Goal: Obtain resource: Download file/media

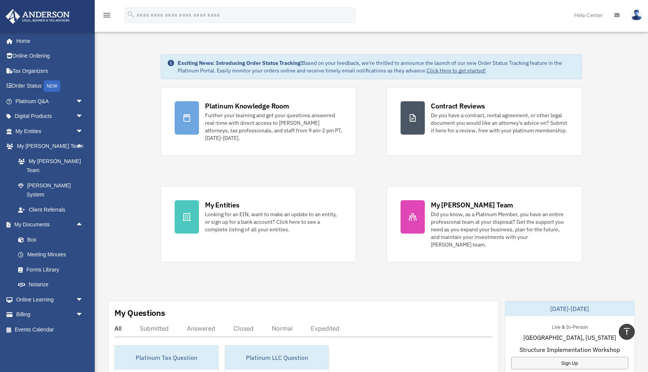
scroll to position [170, 0]
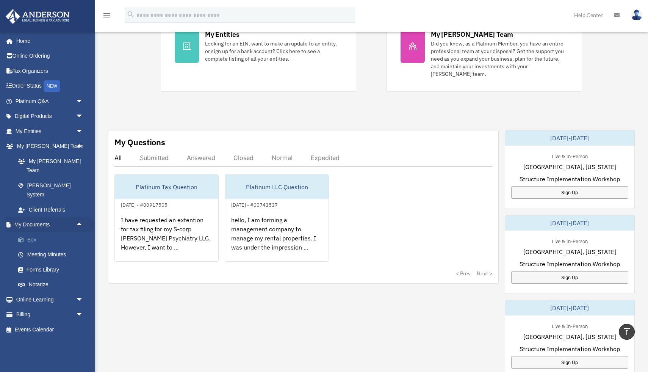
click at [30, 232] on link "Box" at bounding box center [53, 239] width 84 height 15
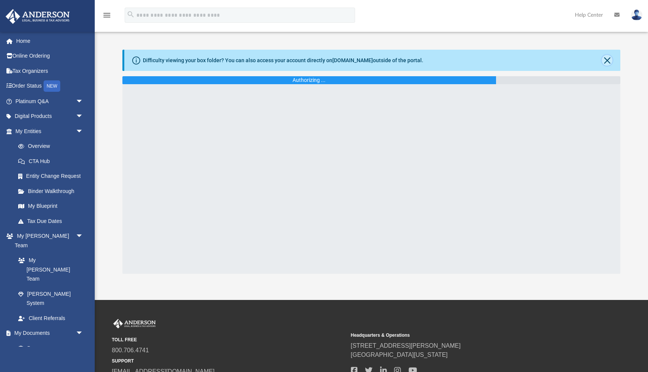
click at [606, 64] on button "Close" at bounding box center [606, 60] width 11 height 11
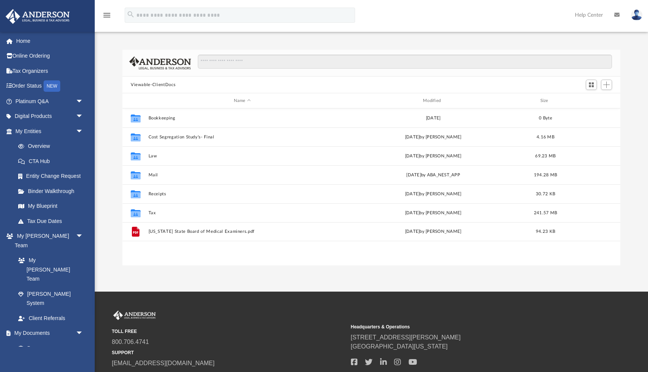
scroll to position [172, 498]
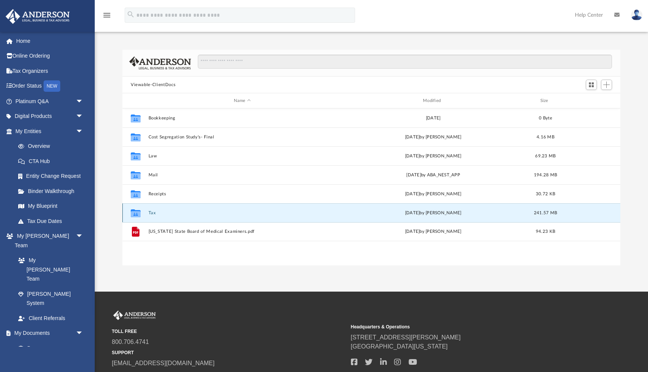
click at [152, 210] on button "Tax" at bounding box center [241, 212] width 187 height 5
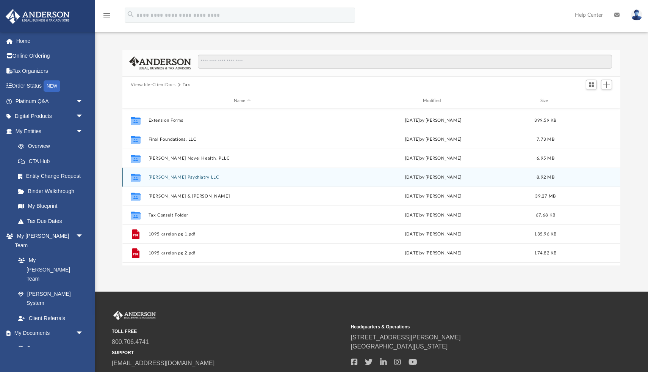
scroll to position [12, 0]
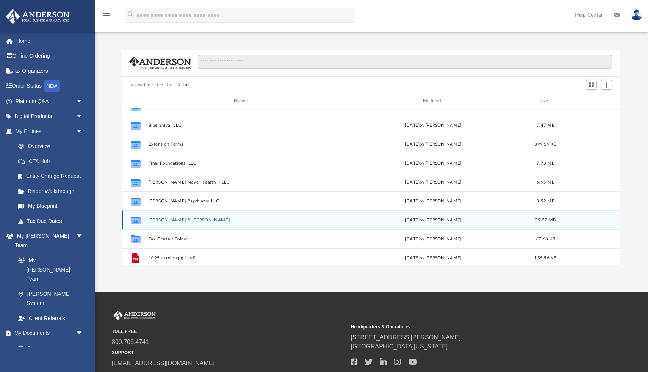
click at [156, 218] on button "[PERSON_NAME] & [PERSON_NAME]" at bounding box center [241, 219] width 187 height 5
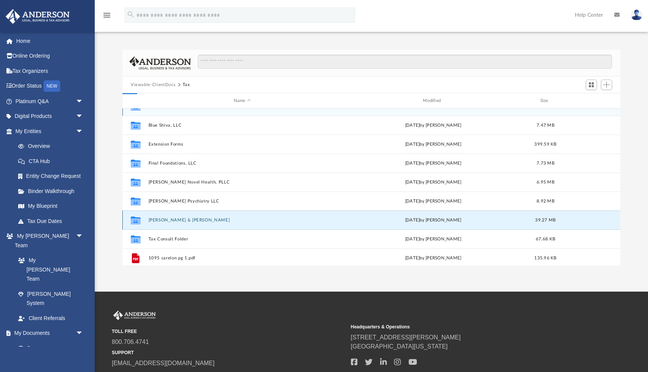
scroll to position [0, 0]
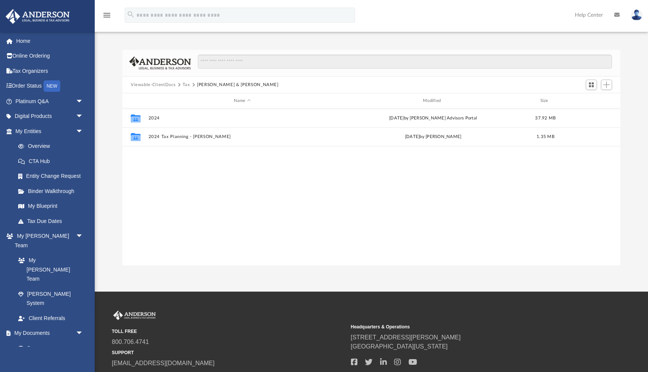
click at [169, 84] on button "Viewable-ClientDocs" at bounding box center [153, 84] width 45 height 7
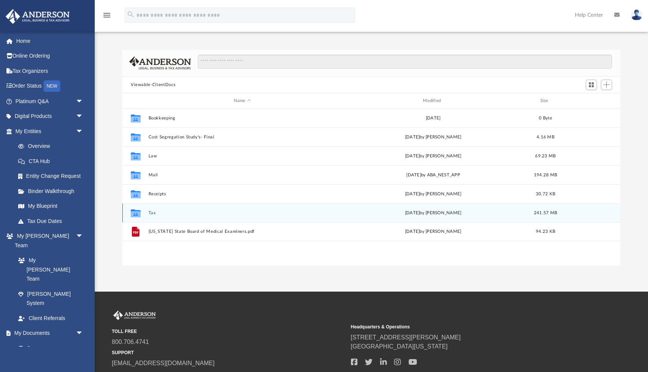
click at [152, 212] on button "Tax" at bounding box center [241, 212] width 187 height 5
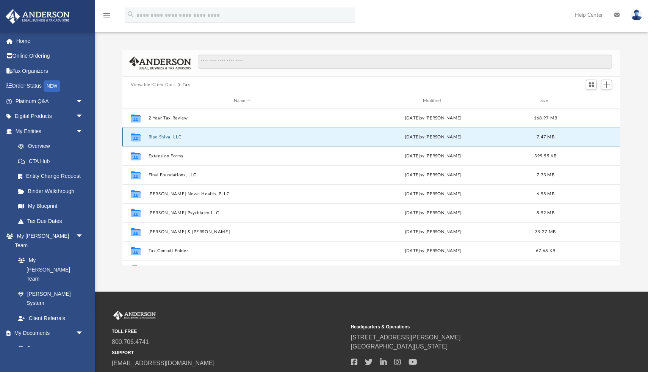
click at [164, 136] on button "Blue Shiva, LLC" at bounding box center [241, 136] width 187 height 5
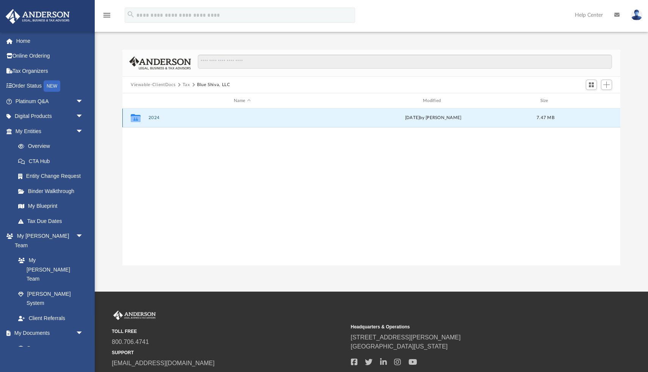
click at [154, 117] on button "2024" at bounding box center [241, 117] width 187 height 5
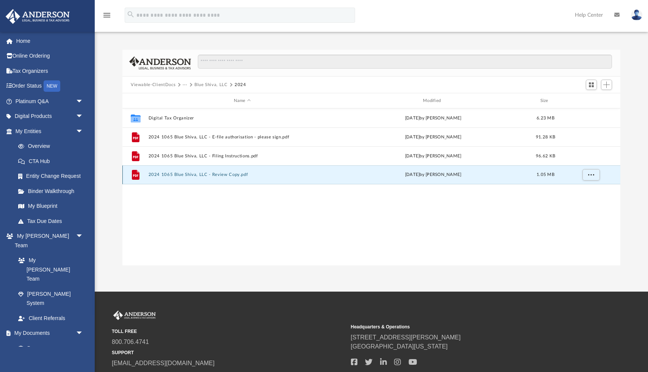
click at [164, 177] on button "2024 1065 Blue Shiva, LLC - Review Copy.pdf" at bounding box center [241, 174] width 187 height 5
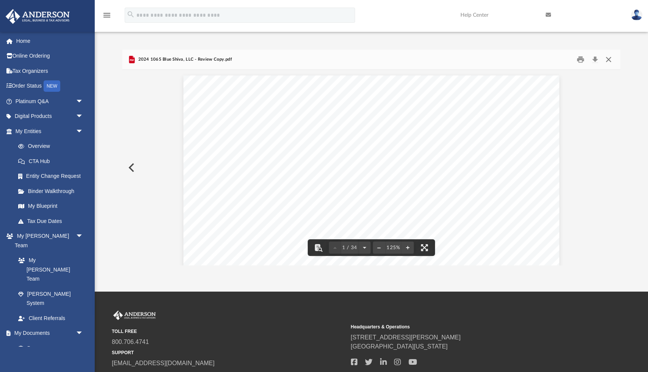
click at [610, 55] on button "Close" at bounding box center [608, 60] width 14 height 12
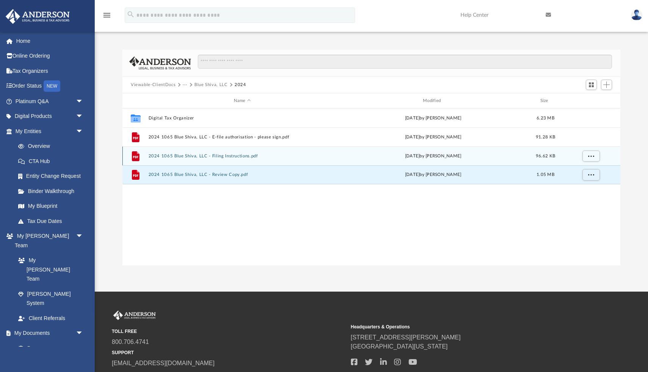
click at [208, 157] on button "2024 1065 Blue Shiva, LLC - Filing Instructions.pdf" at bounding box center [241, 155] width 187 height 5
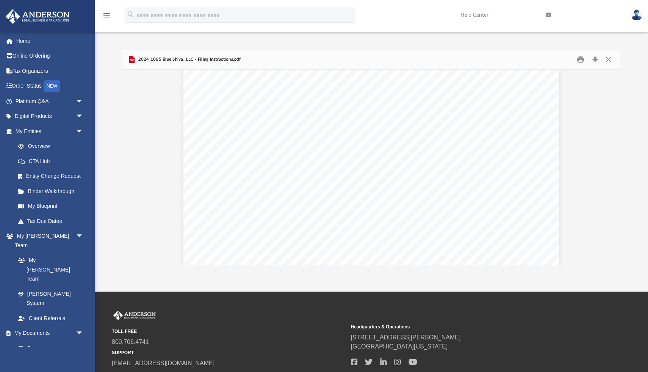
scroll to position [64, 0]
